Goal: Task Accomplishment & Management: Manage account settings

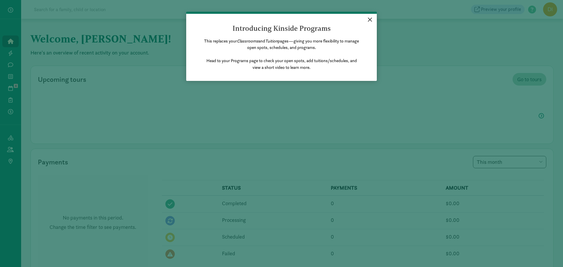
click at [371, 17] on link "×" at bounding box center [370, 19] width 10 height 11
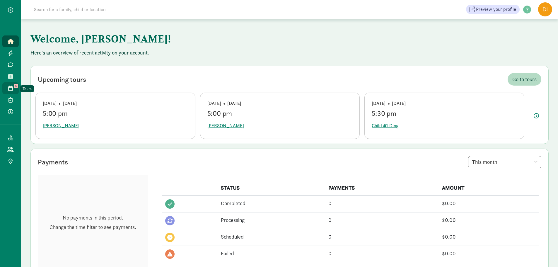
click at [13, 90] on span at bounding box center [10, 88] width 7 height 5
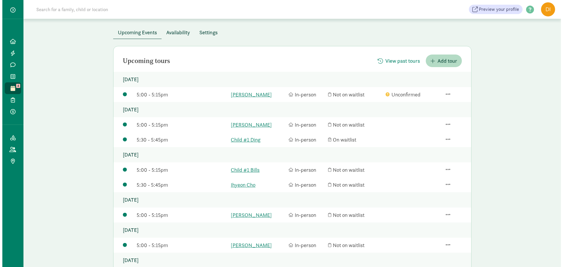
scroll to position [88, 0]
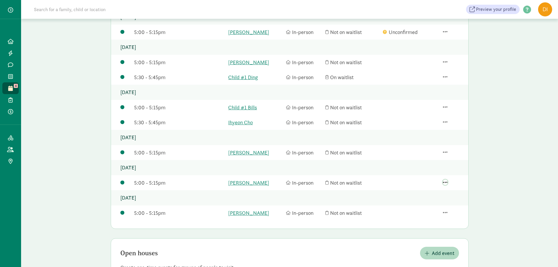
click at [447, 180] on span "button" at bounding box center [445, 182] width 5 height 5
click at [430, 140] on div "Edit tour details" at bounding box center [430, 139] width 45 height 8
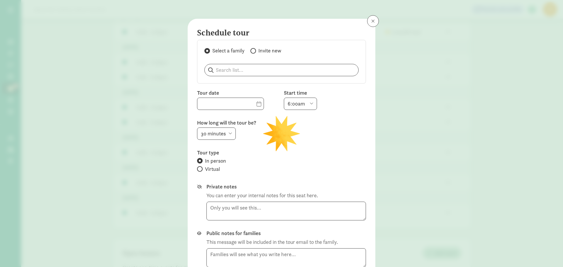
type input "09/30/2025"
select select "5:00pm"
select select "15"
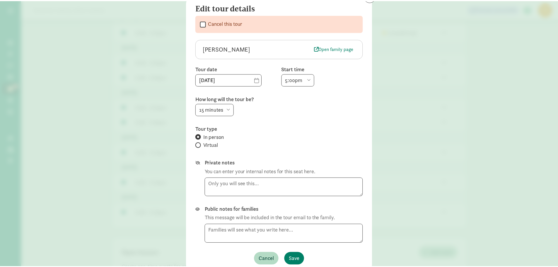
scroll to position [0, 0]
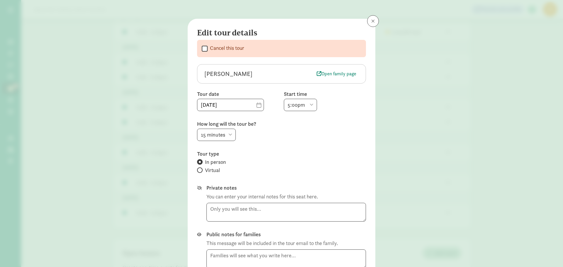
click at [202, 47] on input "Cancel this tour" at bounding box center [205, 49] width 6 height 8
checkbox input "true"
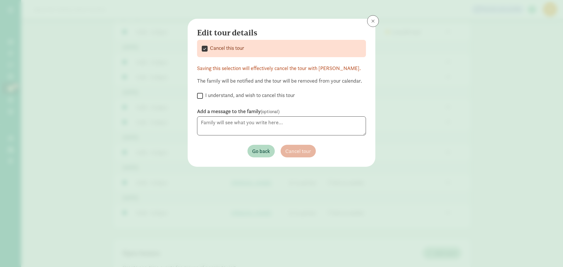
drag, startPoint x: 208, startPoint y: 69, endPoint x: 342, endPoint y: 71, distance: 133.3
click at [342, 71] on div "Saving this selection will effectively cancel the tour with Chassi Jensen." at bounding box center [281, 68] width 169 height 8
click at [345, 71] on div "Saving this selection will effectively cancel the tour with Chassi Jensen." at bounding box center [281, 68] width 169 height 8
click at [264, 96] on label "I understand, and wish to cancel this tour" at bounding box center [249, 95] width 92 height 7
click at [203, 96] on input "I understand, and wish to cancel this tour" at bounding box center [200, 96] width 6 height 8
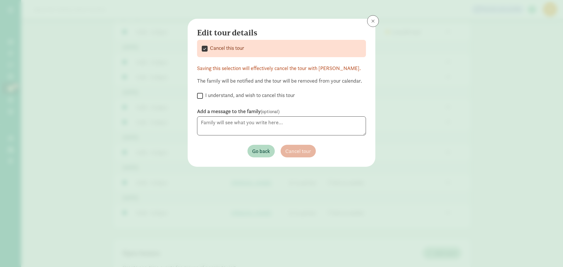
checkbox input "true"
drag, startPoint x: 222, startPoint y: 82, endPoint x: 320, endPoint y: 82, distance: 97.9
click at [319, 82] on div "The family will be notified and the tour will be removed from your calendar." at bounding box center [281, 81] width 169 height 8
click at [340, 83] on div "The family will be notified and the tour will be removed from your calendar." at bounding box center [281, 81] width 169 height 8
click at [304, 151] on span "Cancel tour" at bounding box center [298, 151] width 26 height 8
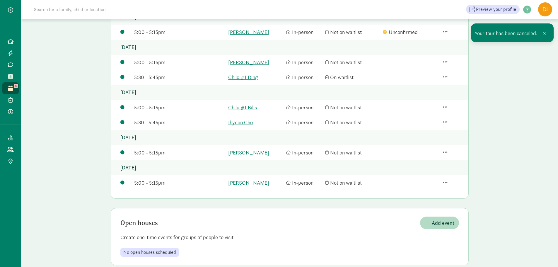
click at [73, 125] on div "Tours Schedule a tour Upcoming Events Availability Settings Upcoming tours View…" at bounding box center [289, 104] width 537 height 346
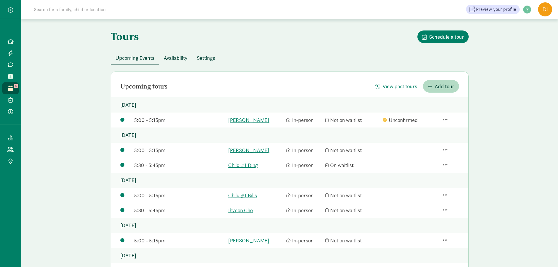
click at [550, 13] on figure at bounding box center [545, 9] width 14 height 14
click at [546, 22] on link "User Profile" at bounding box center [540, 22] width 23 height 7
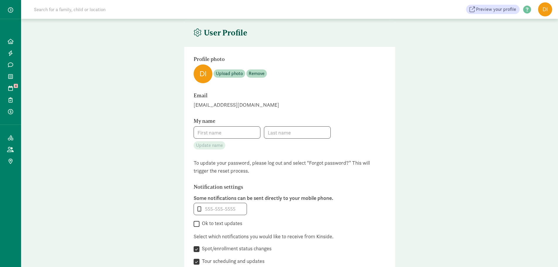
type input "[PERSON_NAME]"
type input "Cadmus"
type input "_"
